Goal: Information Seeking & Learning: Check status

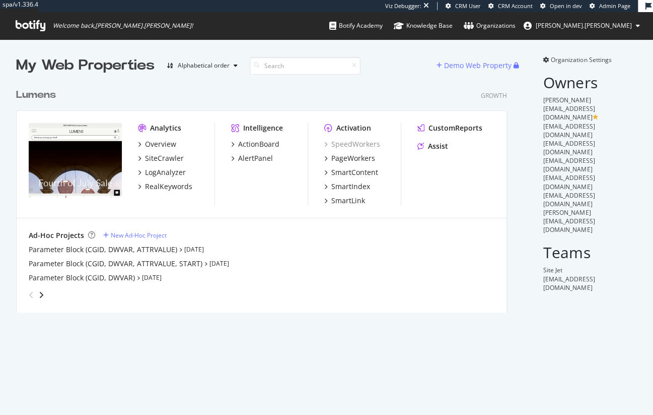
scroll to position [232, 494]
click at [147, 156] on div "SiteCrawler" at bounding box center [164, 158] width 39 height 10
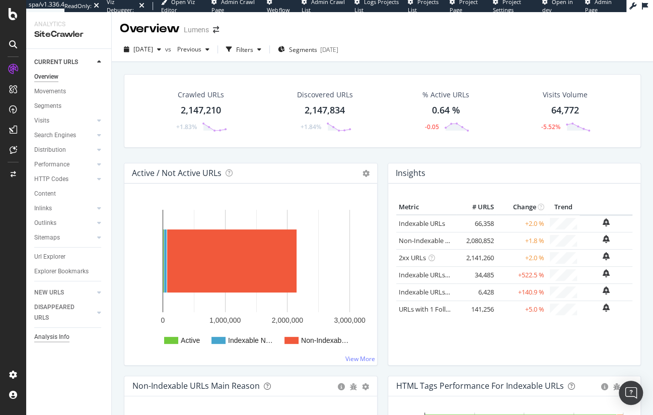
click at [56, 337] on div "Analysis Info" at bounding box center [51, 337] width 35 height 11
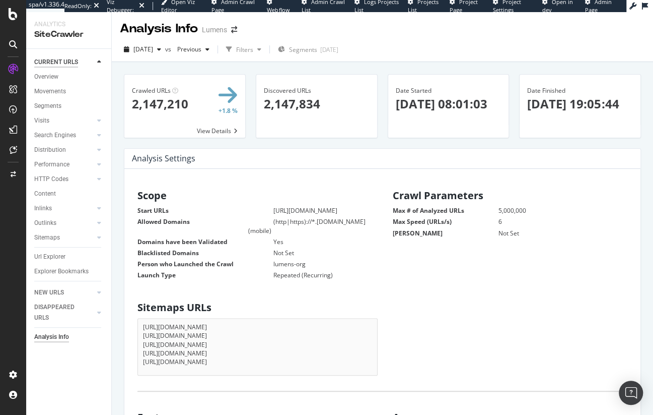
click at [56, 61] on div "CURRENT URLS" at bounding box center [56, 62] width 44 height 11
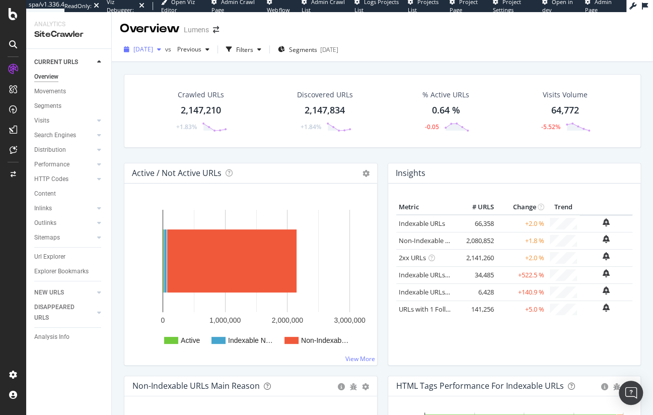
click at [153, 48] on span "[DATE]" at bounding box center [144, 49] width 20 height 9
click at [428, 49] on div "[DATE] vs Previous Filters Segments [DATE]" at bounding box center [383, 51] width 542 height 20
click at [161, 49] on icon "button" at bounding box center [159, 49] width 4 height 6
click at [59, 34] on div "SiteCrawler" at bounding box center [68, 35] width 69 height 12
click at [12, 11] on icon at bounding box center [13, 14] width 9 height 12
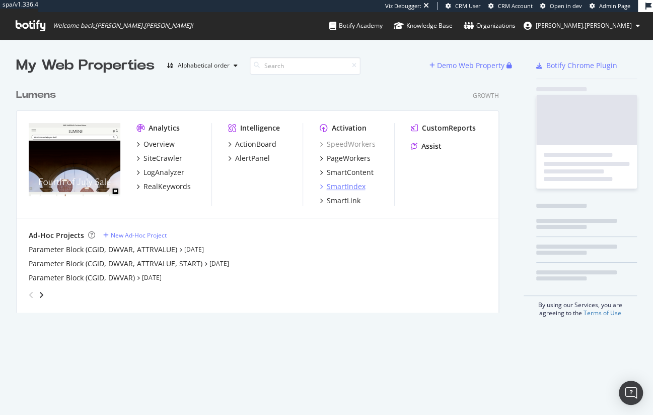
scroll to position [232, 486]
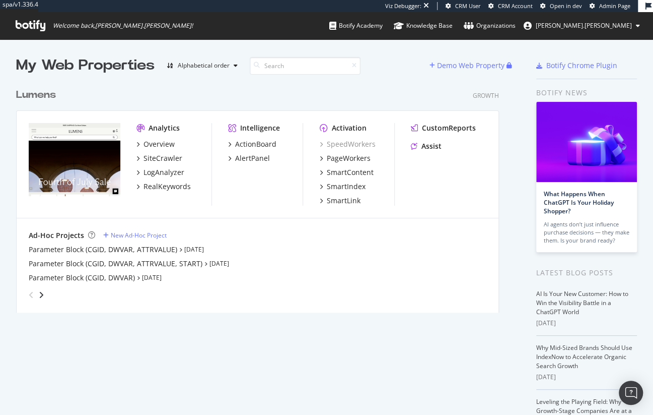
click at [41, 94] on div "Lumens" at bounding box center [36, 95] width 40 height 15
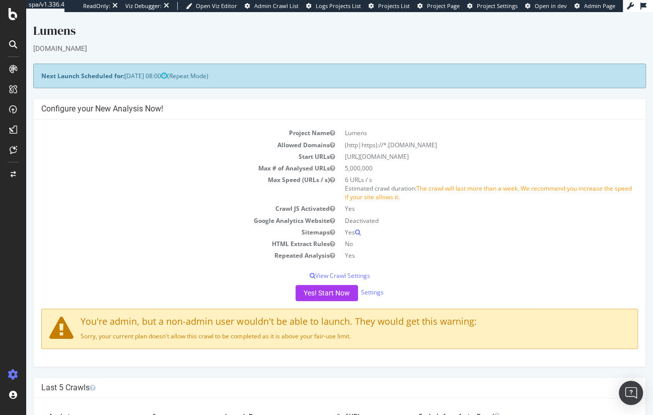
drag, startPoint x: 96, startPoint y: 79, endPoint x: 340, endPoint y: 71, distance: 243.5
click at [331, 72] on div "Next Launch Scheduled for: [DATE] 08:00 (Repeat Mode)" at bounding box center [339, 75] width 613 height 25
click at [346, 72] on div "Next Launch Scheduled for: [DATE] 08:00 (Repeat Mode)" at bounding box center [339, 75] width 613 height 25
click at [350, 276] on p "View Crawl Settings" at bounding box center [339, 275] width 597 height 9
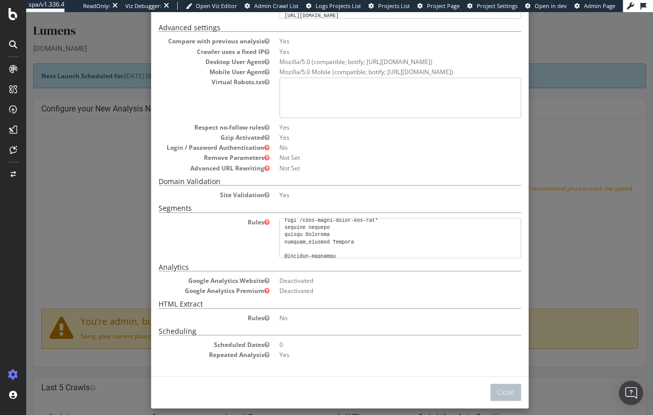
scroll to position [177, 0]
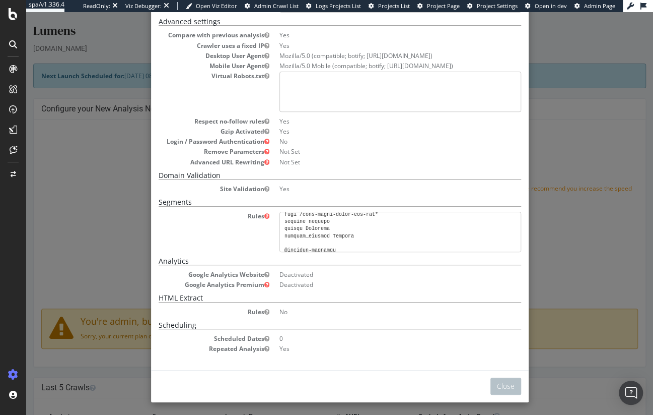
click at [560, 122] on div "× Close Project Settings Main Project Name Lumens Start URLs [URL][DOMAIN_NAME]…" at bounding box center [339, 213] width 627 height 403
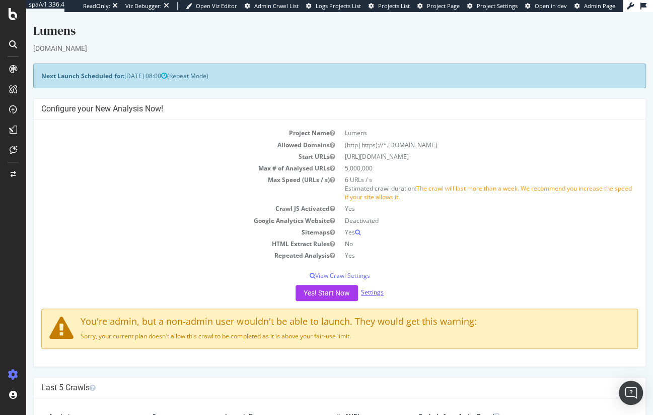
click at [372, 292] on link "Settings" at bounding box center [372, 292] width 23 height 9
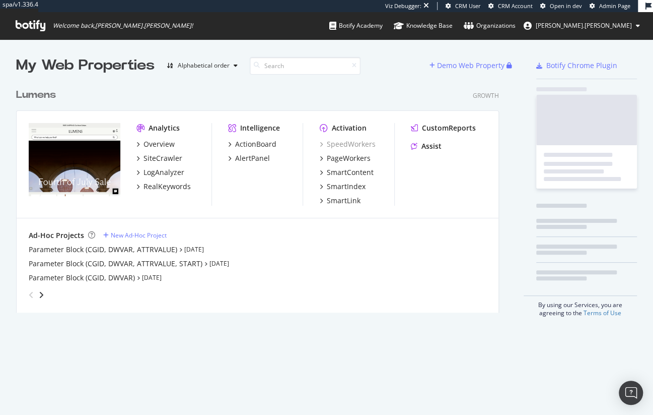
scroll to position [232, 486]
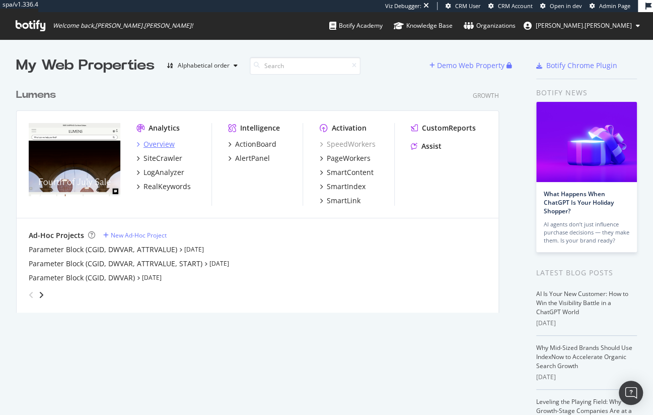
click at [168, 144] on div "Overview" at bounding box center [159, 144] width 31 height 10
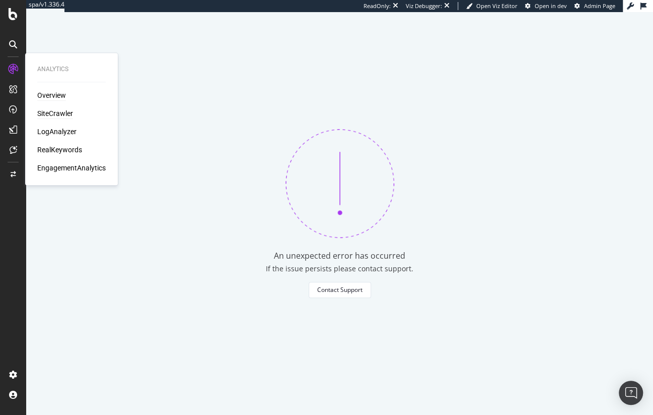
click at [56, 116] on div "SiteCrawler" at bounding box center [55, 113] width 36 height 10
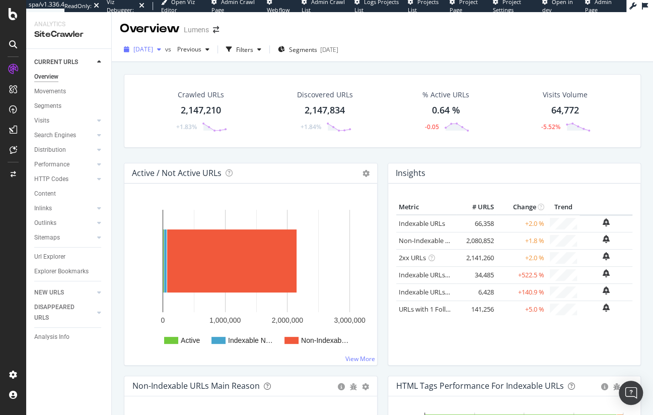
click at [153, 50] on span "[DATE]" at bounding box center [144, 49] width 20 height 9
click at [13, 16] on icon at bounding box center [13, 14] width 9 height 12
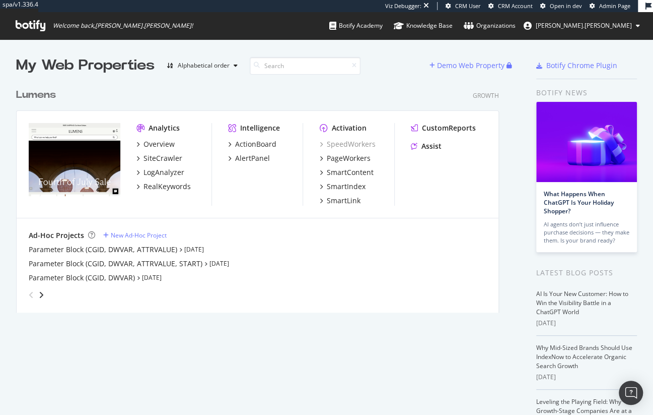
scroll to position [232, 486]
